Goal: Task Accomplishment & Management: Manage account settings

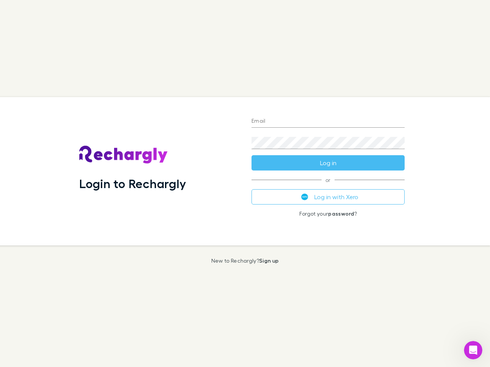
click at [245, 184] on div "Login to Rechargly" at bounding box center [159, 171] width 172 height 149
click at [328, 122] on input "Email" at bounding box center [327, 122] width 153 height 12
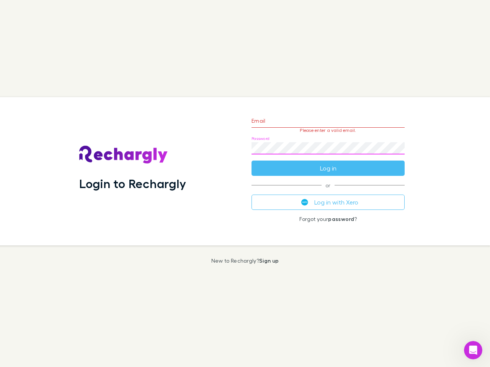
click at [328, 163] on form "Email Please enter a valid email. Password Log in" at bounding box center [327, 142] width 153 height 67
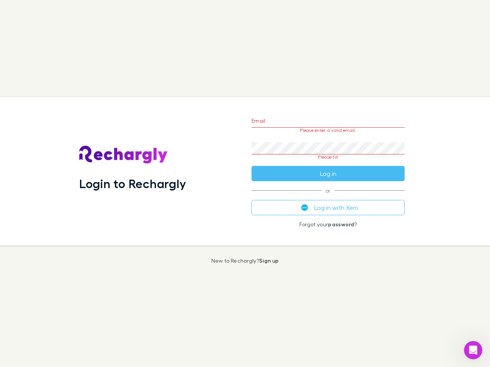
click at [328, 197] on div "Email Please enter a valid email. Password Please fill Log in or Log in with Xe…" at bounding box center [327, 171] width 165 height 149
click at [473, 351] on icon "Open Intercom Messenger" at bounding box center [473, 350] width 13 height 13
